Goal: Transaction & Acquisition: Subscribe to service/newsletter

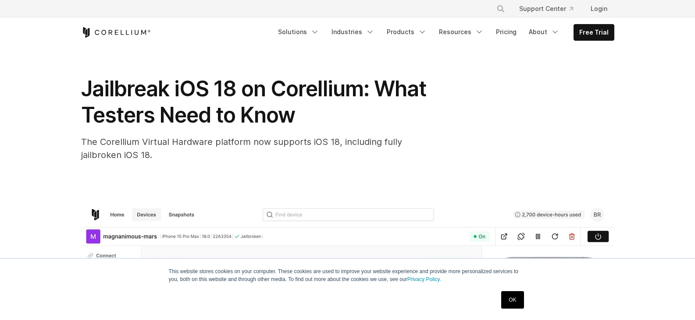
scroll to position [17, 0]
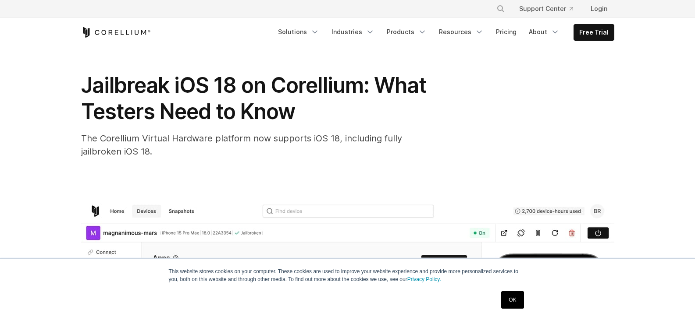
click at [510, 301] on link "OK" at bounding box center [512, 300] width 22 height 18
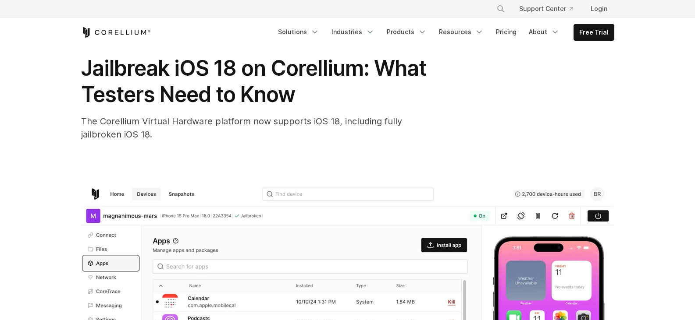
scroll to position [44, 0]
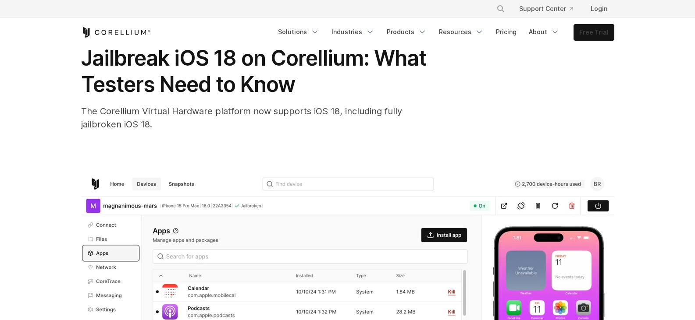
click at [597, 36] on link "Free Trial" at bounding box center [594, 33] width 40 height 16
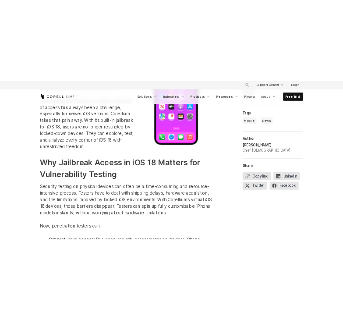
scroll to position [740, 0]
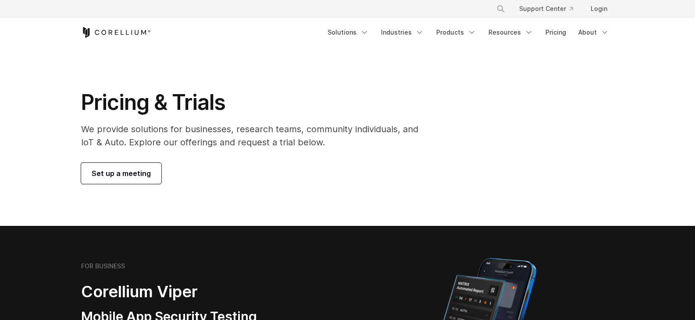
click at [484, 85] on section "Pricing & Trials We provide solutions for businesses, research teams, community…" at bounding box center [347, 136] width 695 height 179
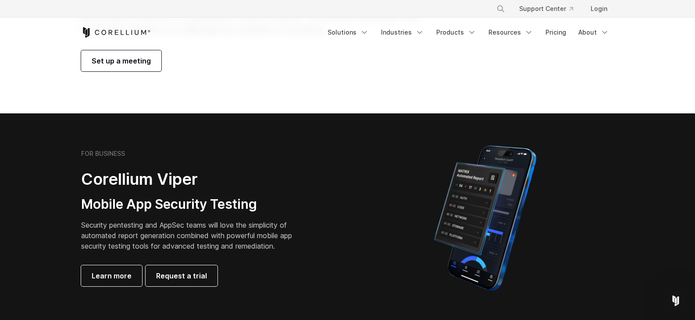
scroll to position [130, 0]
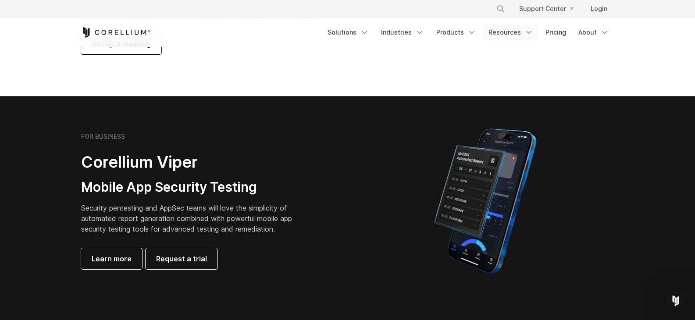
click at [507, 36] on link "Resources" at bounding box center [510, 33] width 55 height 16
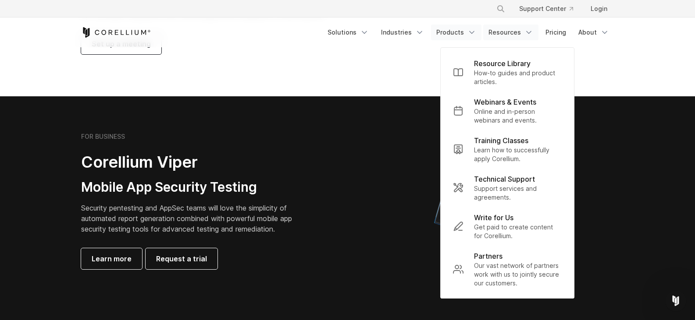
click at [463, 30] on link "Products" at bounding box center [456, 33] width 50 height 16
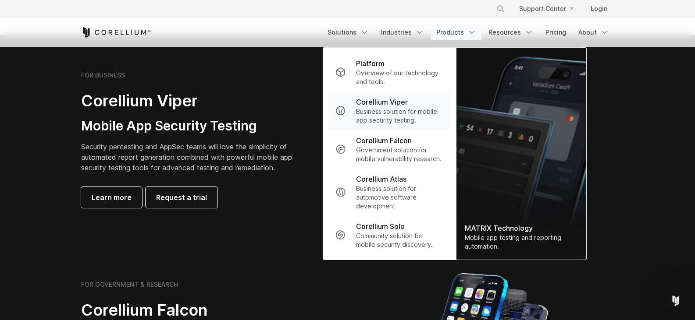
scroll to position [0, 0]
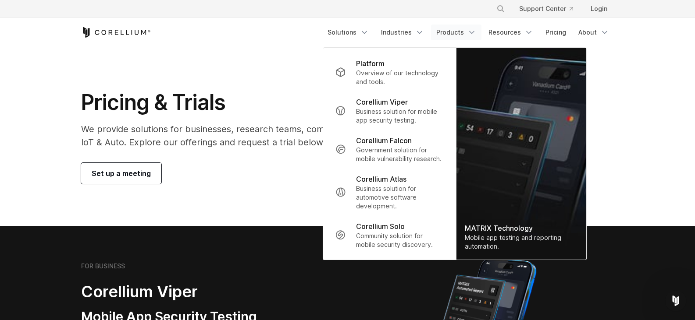
click at [57, 88] on section "Pricing & Trials We provide solutions for businesses, research teams, community…" at bounding box center [347, 136] width 695 height 179
